Goal: Task Accomplishment & Management: Manage account settings

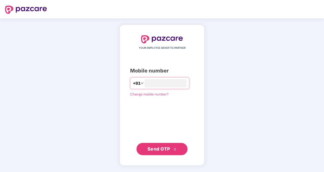
type input "**********"
click at [166, 144] on button "Send OTP" at bounding box center [162, 149] width 51 height 12
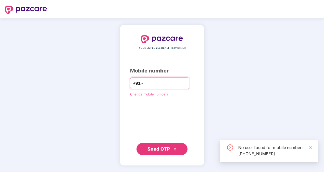
click at [179, 81] on input "**********" at bounding box center [166, 83] width 42 height 8
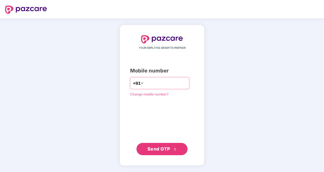
click at [163, 82] on input "**********" at bounding box center [166, 83] width 42 height 8
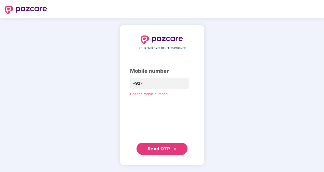
click at [143, 98] on div "**********" at bounding box center [162, 94] width 64 height 119
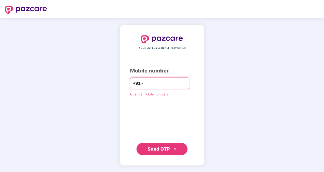
click at [162, 81] on input "**********" at bounding box center [166, 83] width 42 height 8
click at [153, 83] on input "**********" at bounding box center [166, 83] width 42 height 8
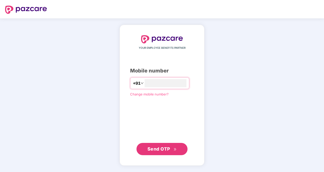
type input "**********"
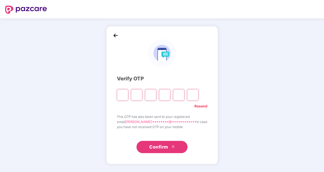
type input "*"
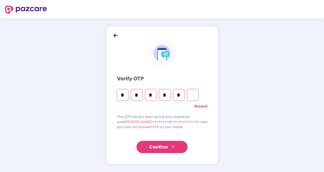
type input "*"
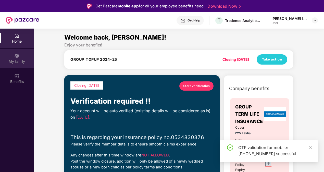
click at [19, 62] on div "My family" at bounding box center [17, 61] width 34 height 5
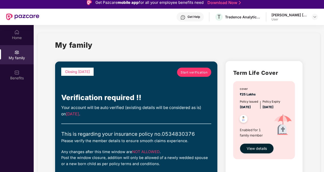
scroll to position [29, 0]
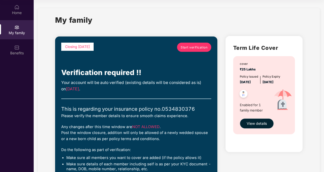
click at [197, 47] on span "Start verification" at bounding box center [194, 47] width 27 height 5
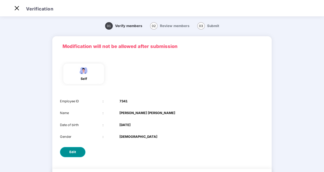
click at [74, 150] on span "Edit" at bounding box center [72, 152] width 7 height 5
select select "****"
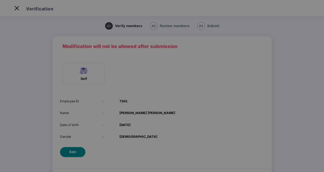
scroll to position [0, 0]
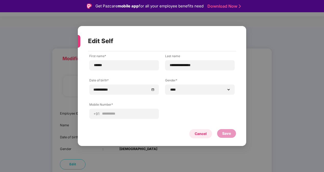
click at [206, 135] on div "Cancel" at bounding box center [201, 134] width 12 height 6
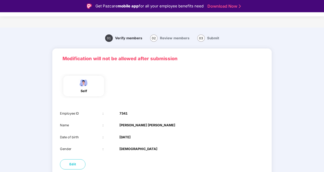
scroll to position [12, 0]
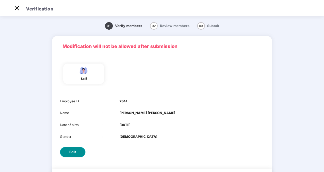
click at [78, 152] on button "Edit" at bounding box center [73, 152] width 26 height 10
select select "****"
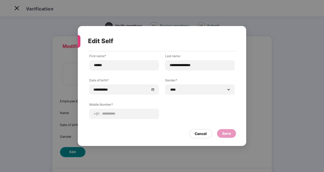
scroll to position [0, 0]
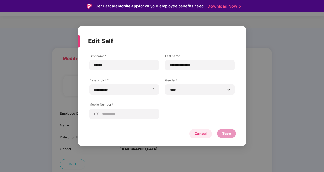
click at [198, 134] on div "Cancel" at bounding box center [201, 134] width 12 height 6
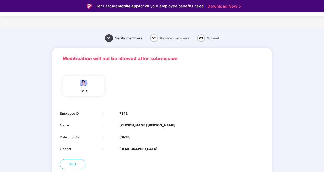
scroll to position [29, 0]
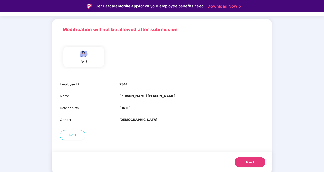
click at [247, 161] on span "Next" at bounding box center [250, 162] width 8 height 5
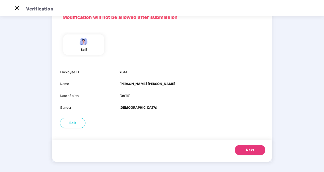
scroll to position [0, 0]
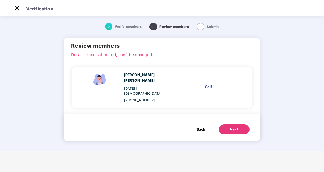
click at [199, 127] on span "Back" at bounding box center [201, 130] width 8 height 6
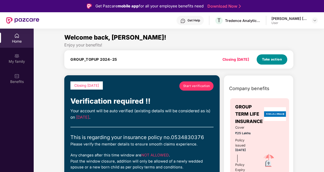
click at [269, 59] on span "Take action" at bounding box center [272, 59] width 20 height 5
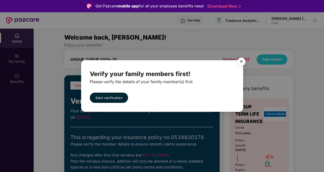
click at [240, 61] on img "Close" at bounding box center [241, 62] width 14 height 14
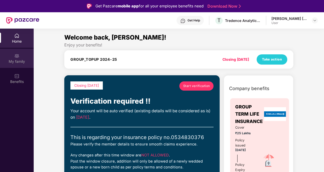
click at [23, 60] on div "My family" at bounding box center [17, 61] width 34 height 5
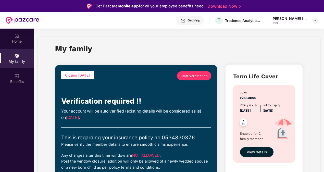
click at [285, 21] on div "[PERSON_NAME] [PERSON_NAME]" at bounding box center [290, 18] width 36 height 5
click at [316, 21] on img at bounding box center [315, 20] width 4 height 4
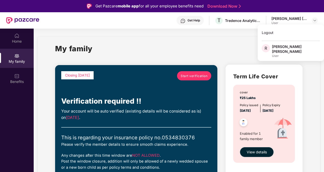
click at [236, 45] on div "My family" at bounding box center [179, 52] width 248 height 18
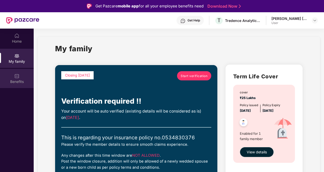
click at [11, 79] on div "Benefits" at bounding box center [17, 81] width 34 height 5
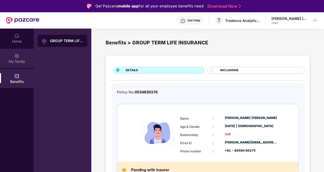
click at [21, 67] on div "My family" at bounding box center [17, 58] width 34 height 19
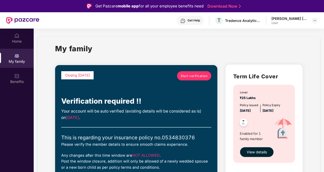
click at [198, 77] on span "Start verification" at bounding box center [194, 76] width 27 height 5
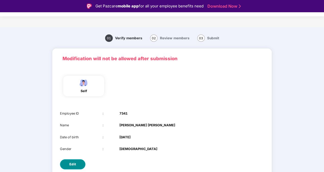
click at [75, 163] on span "Edit" at bounding box center [72, 164] width 7 height 5
select select "****"
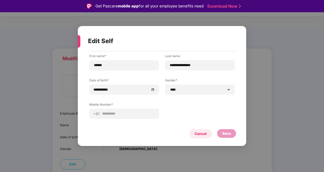
click at [197, 135] on div "Cancel" at bounding box center [201, 134] width 12 height 6
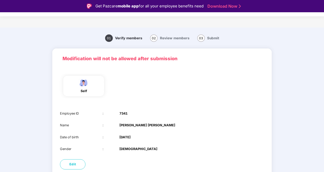
scroll to position [12, 0]
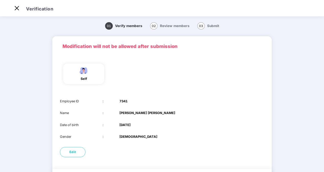
click at [286, 132] on div "01 Verify members 02 Review members 03 Submit Modification will not be allowed …" at bounding box center [162, 109] width 265 height 183
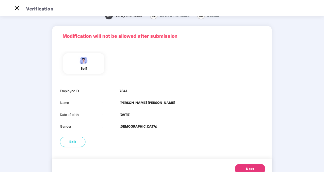
scroll to position [29, 0]
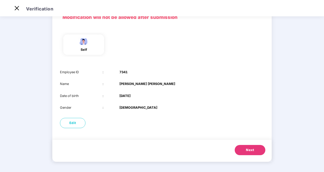
click at [250, 145] on button "Next" at bounding box center [250, 150] width 31 height 10
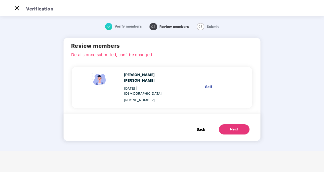
scroll to position [0, 0]
click at [199, 127] on span "Back" at bounding box center [201, 130] width 8 height 6
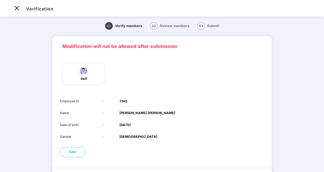
click at [199, 123] on div "Date of birth : 14 July 1993" at bounding box center [162, 125] width 204 height 5
click at [14, 8] on img at bounding box center [17, 8] width 8 height 8
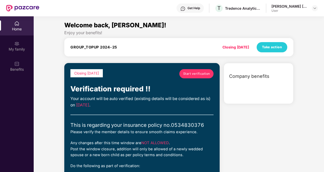
scroll to position [29, 0]
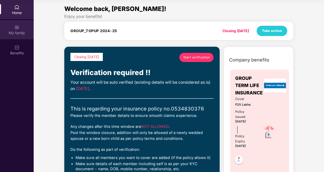
click at [21, 24] on div "My family" at bounding box center [17, 29] width 34 height 19
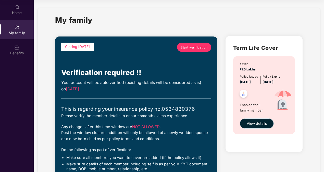
click at [256, 121] on span "View details" at bounding box center [257, 124] width 20 height 6
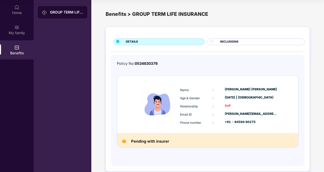
click at [155, 137] on div "Pending with insurer" at bounding box center [207, 140] width 181 height 14
click at [214, 43] on div at bounding box center [214, 42] width 8 height 5
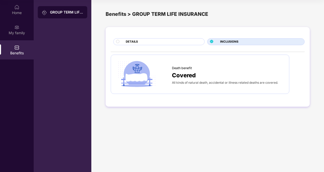
click at [196, 75] on div "Covered" at bounding box center [228, 75] width 112 height 9
click at [184, 41] on div "DETAILS" at bounding box center [162, 42] width 79 height 5
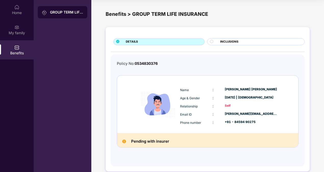
click at [232, 117] on div "Name : Rajesh Vishwanath magar Age & Gender : 14 July 1993 | Male Relationship …" at bounding box center [229, 106] width 100 height 43
click at [73, 17] on div "GROUP TERM LIFE INSURANCE" at bounding box center [63, 12] width 50 height 12
click at [225, 41] on span "INCLUSIONS" at bounding box center [229, 42] width 18 height 5
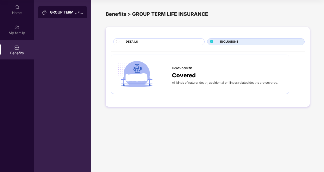
click at [149, 43] on div "DETAILS" at bounding box center [162, 42] width 79 height 5
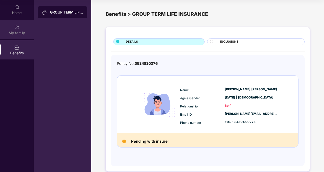
click at [22, 33] on div "My family" at bounding box center [17, 32] width 34 height 5
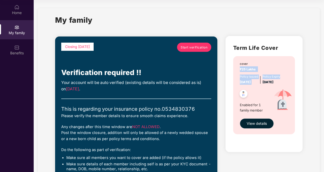
drag, startPoint x: 323, startPoint y: 62, endPoint x: 323, endPoint y: 73, distance: 10.7
click at [323, 73] on section "My family Closing today Start verification Verification required !! Your accoun…" at bounding box center [179, 172] width 291 height 344
click at [301, 75] on div "Term Life Cover cover ₹25 Lakhs Policy issued 04 Oct 2024 Policy Expiry 03 Oct …" at bounding box center [264, 94] width 77 height 116
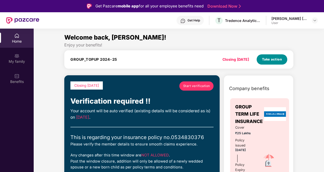
click at [265, 59] on span "Take action" at bounding box center [272, 59] width 20 height 5
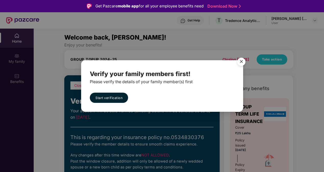
click at [242, 61] on img "Close" at bounding box center [241, 62] width 14 height 14
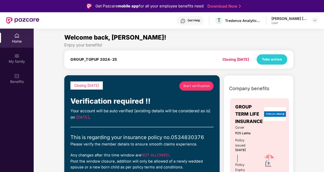
click at [200, 88] on span "Start verification" at bounding box center [196, 85] width 27 height 5
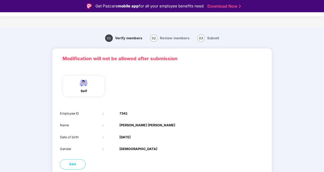
scroll to position [12, 0]
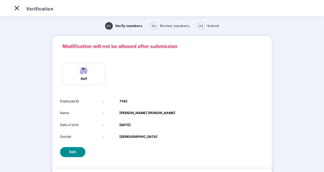
click at [71, 154] on span "Edit" at bounding box center [72, 152] width 7 height 5
select select "****"
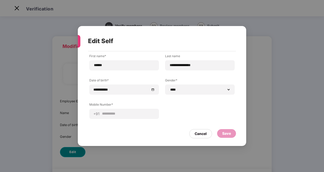
scroll to position [0, 0]
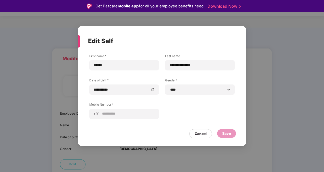
click at [234, 134] on div "Save" at bounding box center [226, 133] width 19 height 9
click at [203, 135] on div "Cancel" at bounding box center [201, 134] width 12 height 6
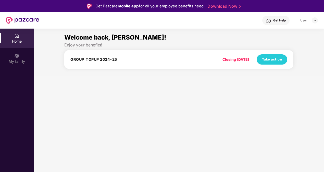
click at [111, 60] on h4 "GROUP_TOPUP 2024-25" at bounding box center [93, 59] width 47 height 5
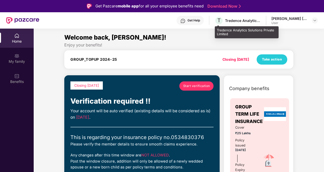
click at [241, 19] on div "Tredence Analytics Solutions Private Limited" at bounding box center [243, 20] width 36 height 5
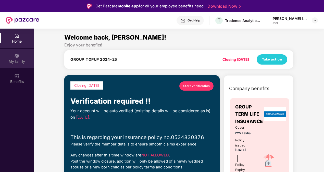
click at [19, 56] on img at bounding box center [16, 55] width 5 height 5
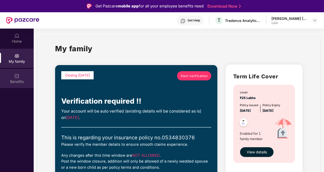
click at [15, 74] on img at bounding box center [16, 76] width 5 height 5
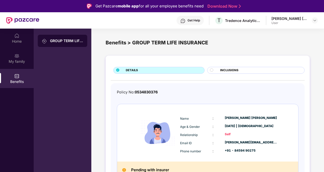
click at [211, 70] on circle at bounding box center [211, 69] width 3 height 3
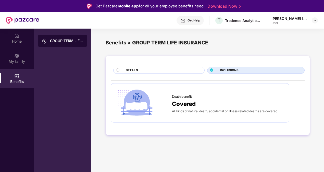
click at [190, 70] on div "DETAILS" at bounding box center [162, 70] width 79 height 5
